Goal: Information Seeking & Learning: Learn about a topic

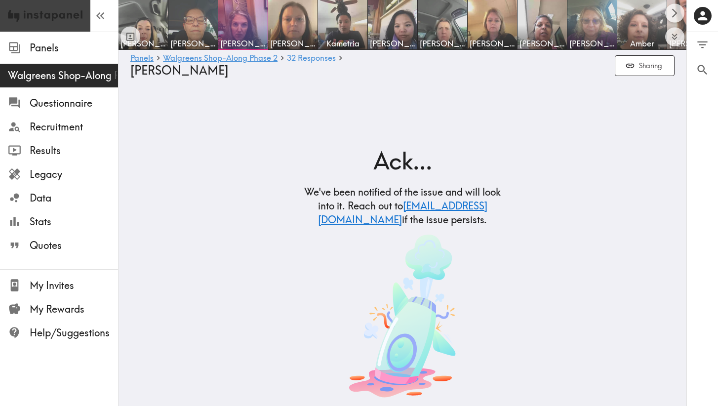
click at [67, 16] on img at bounding box center [45, 16] width 75 height 32
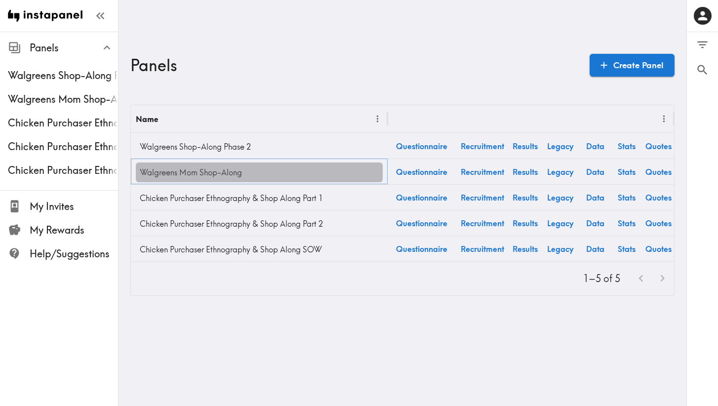
click at [165, 169] on link "Walgreens Mom Shop-Along" at bounding box center [259, 173] width 247 height 20
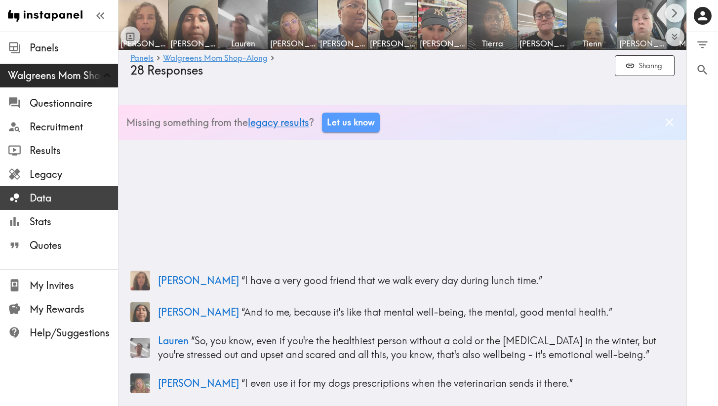
click at [50, 201] on span "Data" at bounding box center [74, 198] width 88 height 14
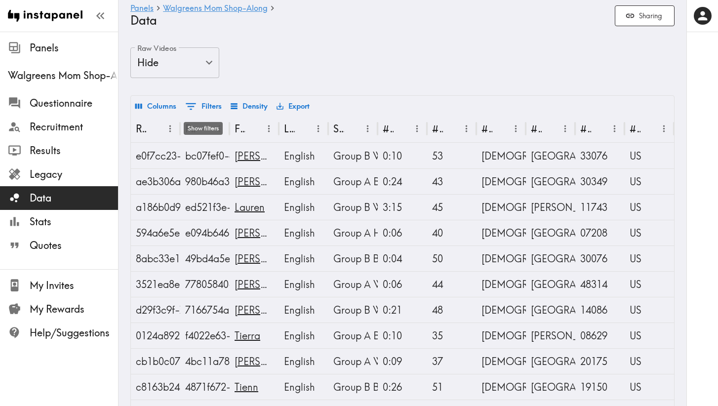
click at [216, 104] on button "0 Filters" at bounding box center [203, 106] width 41 height 17
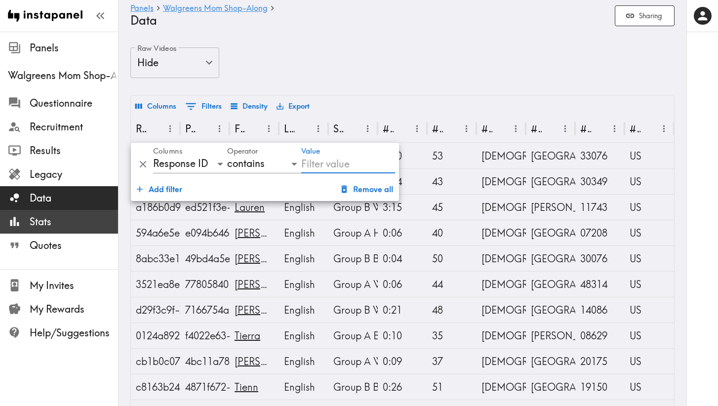
click at [31, 220] on span "Stats" at bounding box center [74, 222] width 88 height 14
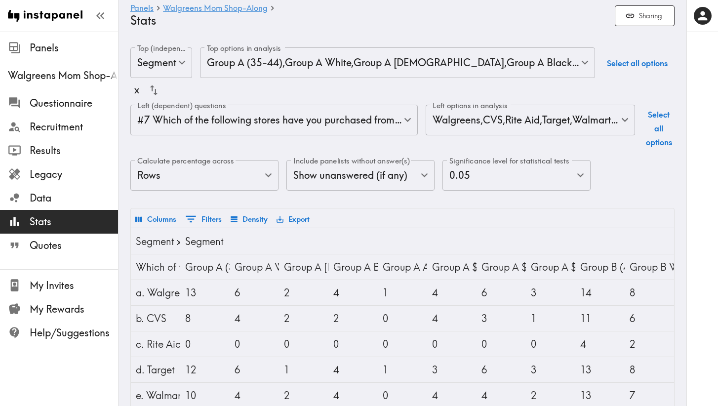
click at [409, 121] on body "Instapanel - Panels - Walgreens Mom Shop-Along - Stats Panels Walgreens Mom Sho…" at bounding box center [359, 344] width 718 height 624
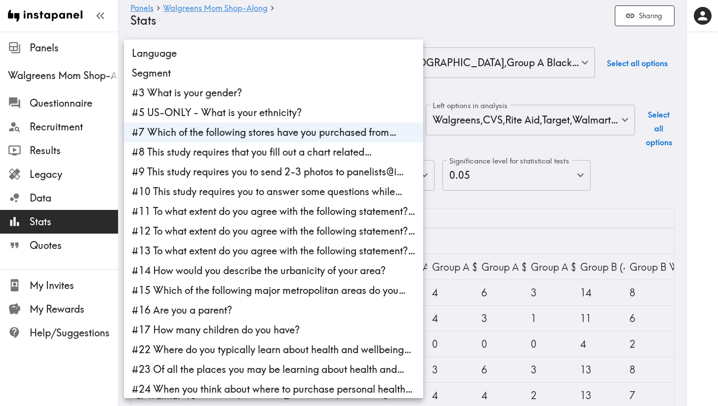
click at [390, 135] on li "#7 Which of the following stores have you purchased from…" at bounding box center [273, 132] width 299 height 20
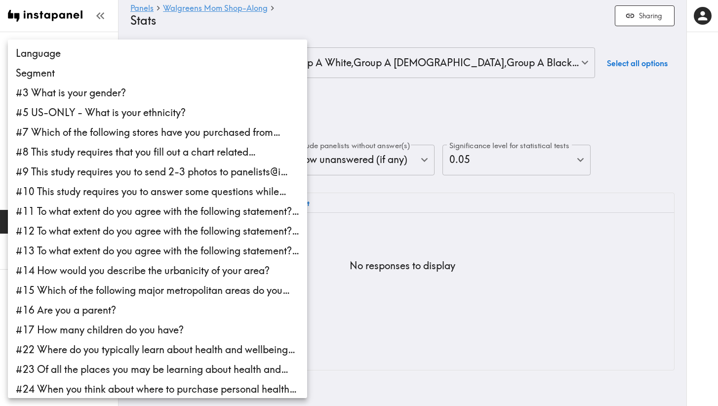
click at [390, 111] on div at bounding box center [359, 203] width 718 height 406
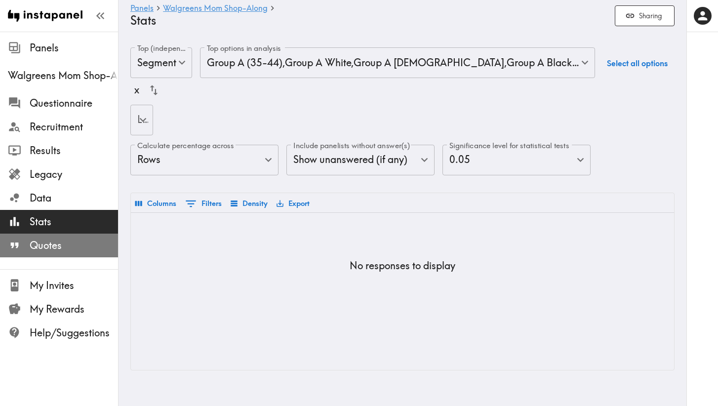
click at [58, 244] on span "Quotes" at bounding box center [74, 246] width 88 height 14
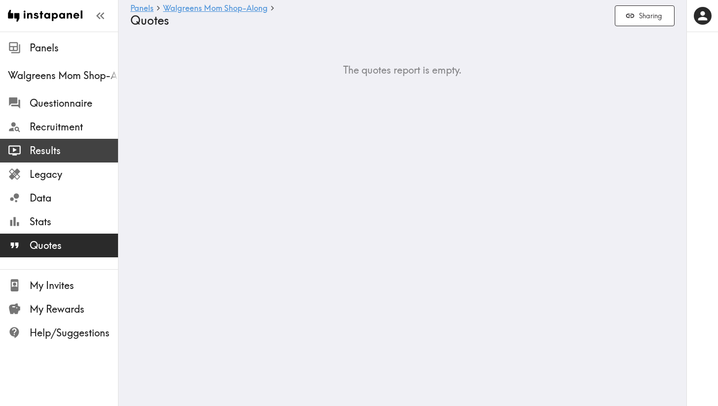
click at [44, 149] on span "Results" at bounding box center [74, 151] width 88 height 14
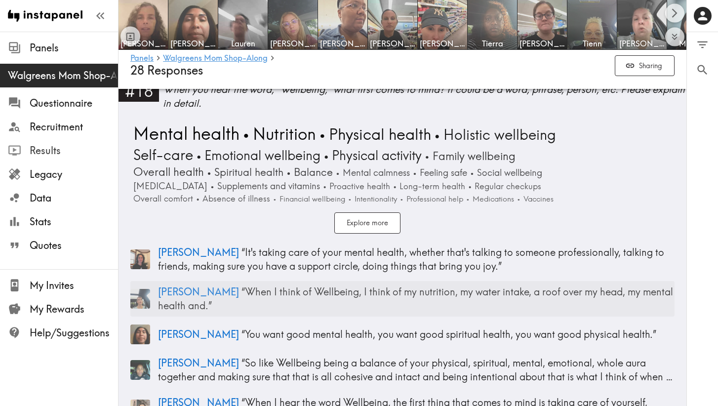
scroll to position [3134, 0]
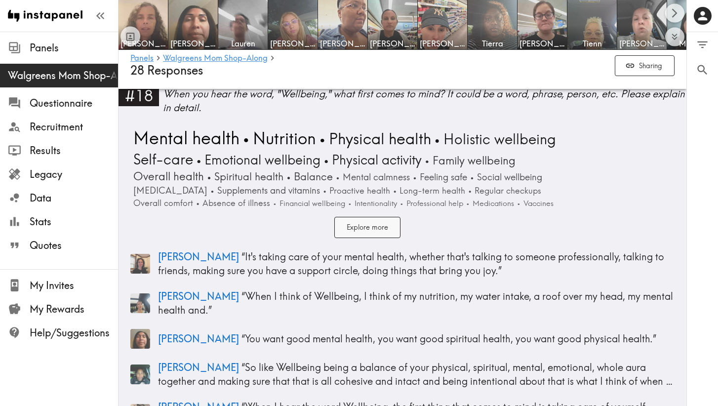
click at [362, 217] on button "Explore more" at bounding box center [367, 227] width 66 height 21
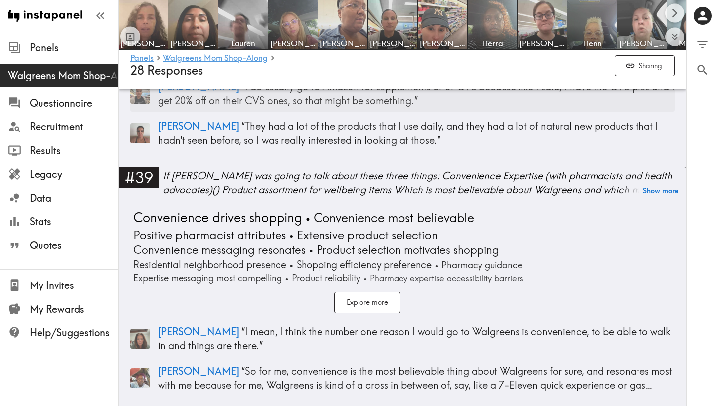
scroll to position [8997, 0]
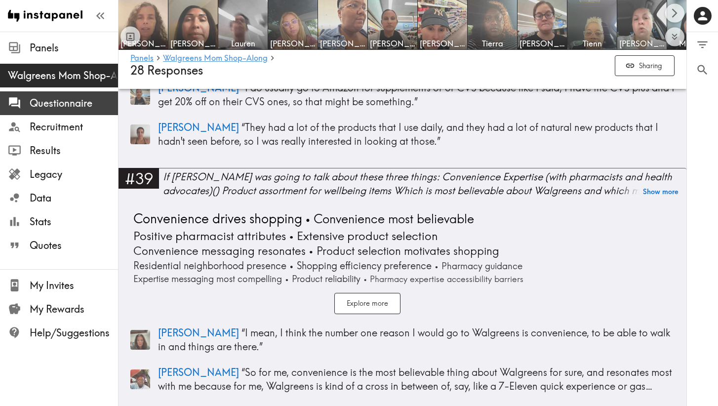
click at [90, 107] on span "Questionnaire" at bounding box center [74, 103] width 88 height 14
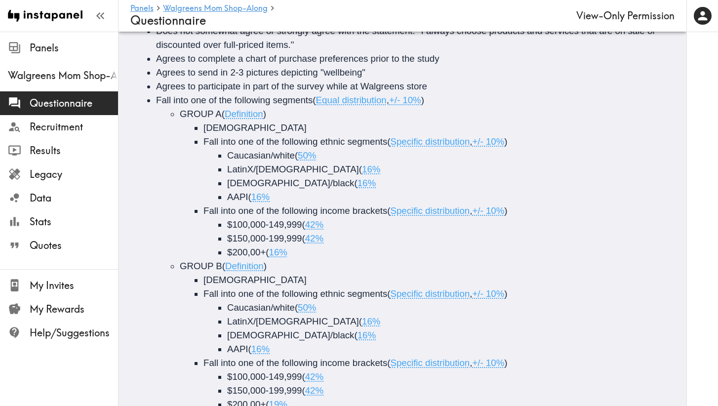
scroll to position [258, 0]
click at [49, 153] on span "Results" at bounding box center [74, 151] width 88 height 14
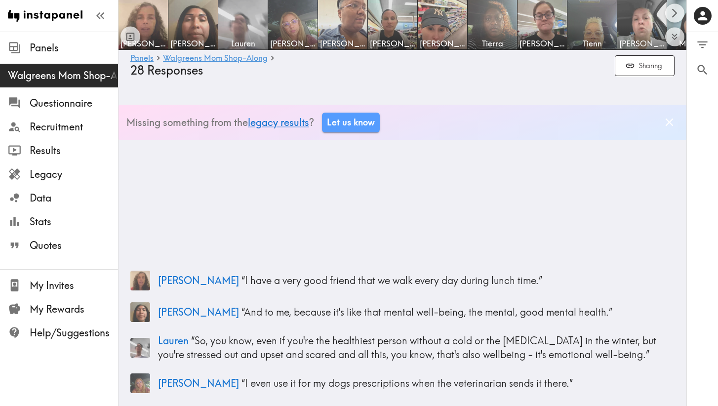
click at [237, 26] on img at bounding box center [243, 25] width 52 height 52
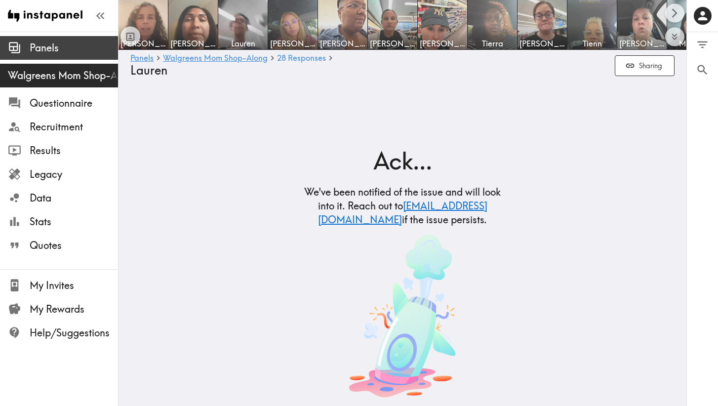
click at [49, 50] on span "Panels" at bounding box center [74, 48] width 88 height 14
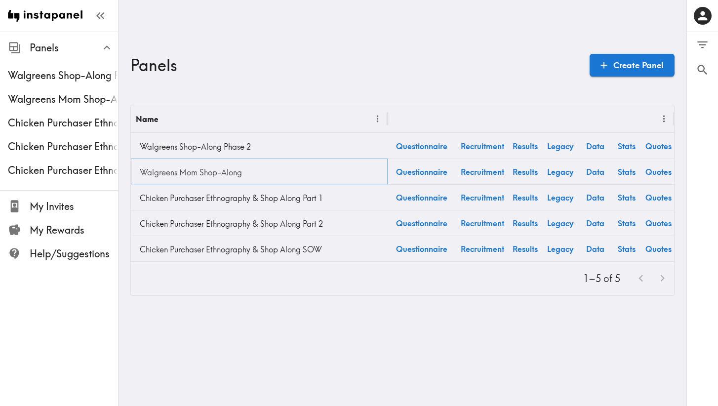
click at [179, 168] on link "Walgreens Mom Shop-Along" at bounding box center [259, 173] width 247 height 20
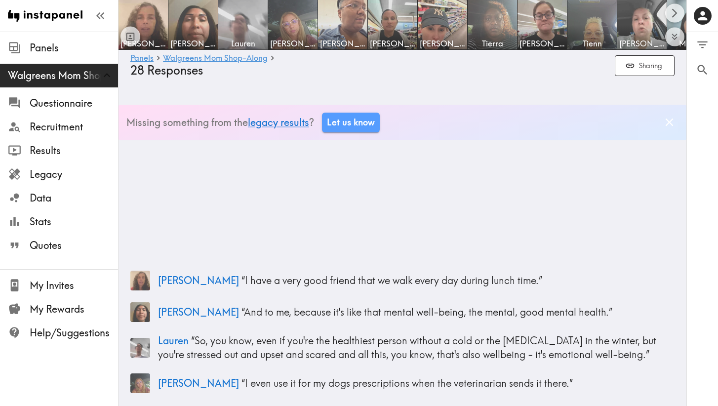
click at [246, 46] on span "Lauren" at bounding box center [242, 43] width 45 height 11
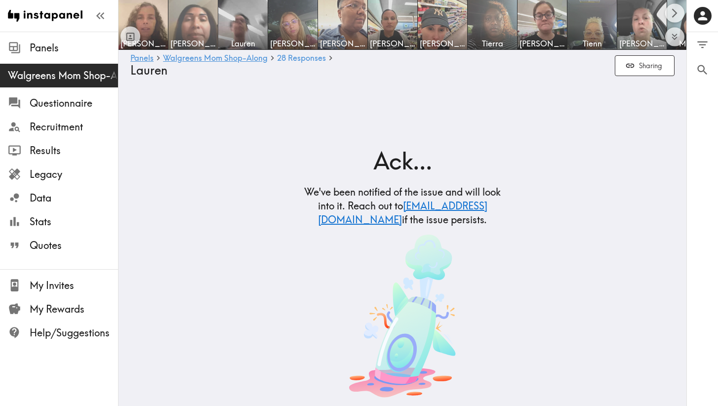
click at [201, 39] on span "[PERSON_NAME]" at bounding box center [192, 43] width 45 height 11
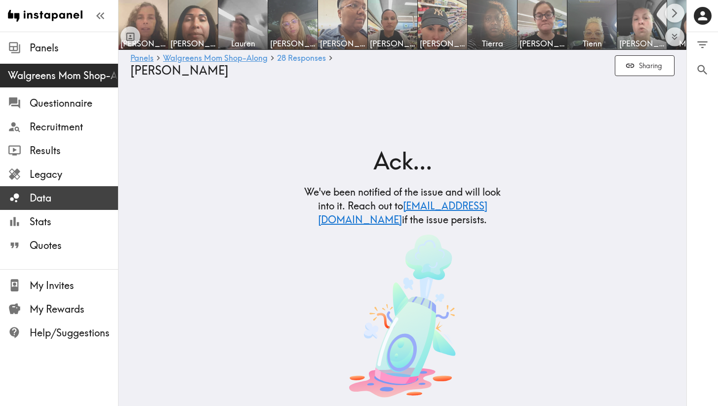
click at [43, 195] on span "Data" at bounding box center [74, 198] width 88 height 14
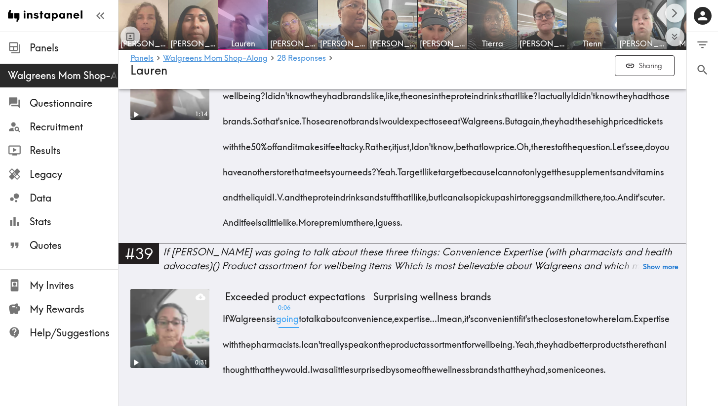
scroll to position [4355, 0]
